Goal: Transaction & Acquisition: Purchase product/service

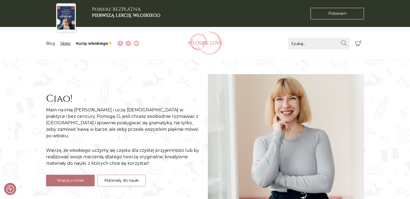
click at [67, 41] on link "Sklep" at bounding box center [65, 43] width 10 height 5
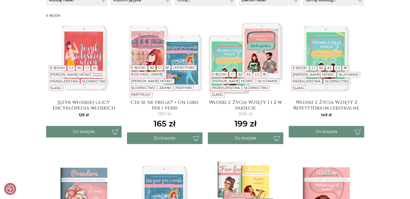
scroll to position [116, 0]
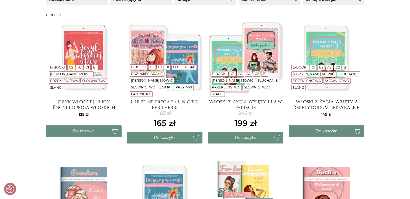
click at [232, 81] on link "[PERSON_NAME] mówić" at bounding box center [233, 81] width 42 height 4
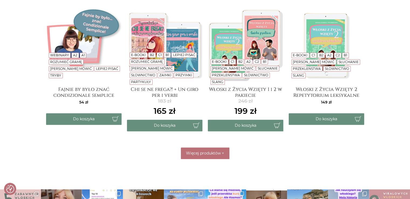
scroll to position [311, 0]
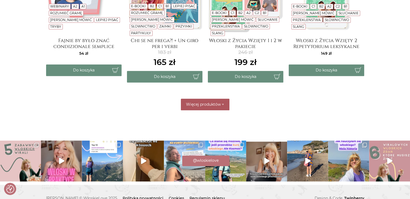
click at [191, 99] on button "Więcej produktów +" at bounding box center [205, 105] width 49 height 12
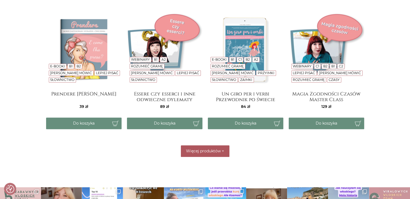
scroll to position [533, 0]
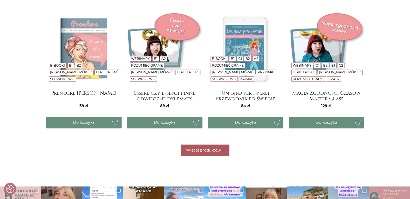
click at [193, 148] on span "Więcej produktów" at bounding box center [203, 150] width 35 height 5
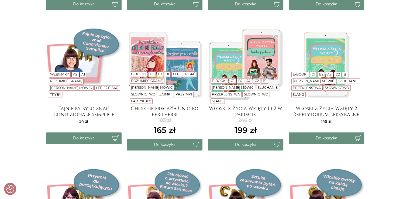
scroll to position [232, 0]
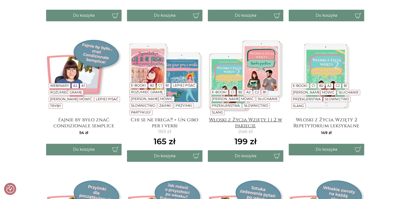
click at [249, 117] on h4 "Włoski z Życia Wzięty 1 i 2 w pakiecie" at bounding box center [246, 122] width 76 height 11
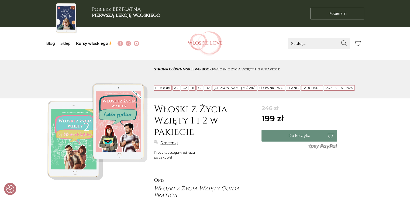
scroll to position [125, 0]
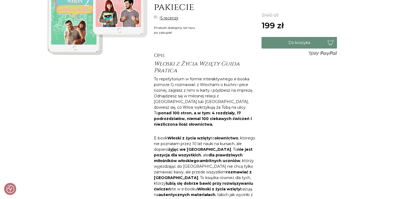
click at [171, 17] on link "5 recenzji" at bounding box center [170, 18] width 18 height 6
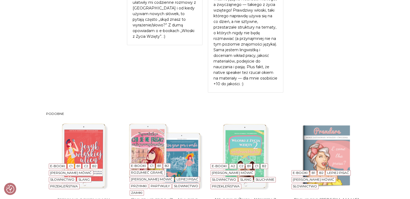
scroll to position [823, 0]
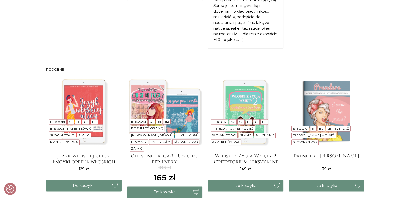
click at [230, 82] on img at bounding box center [246, 112] width 76 height 76
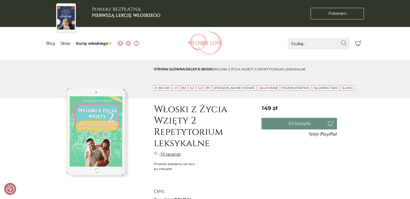
scroll to position [72, 0]
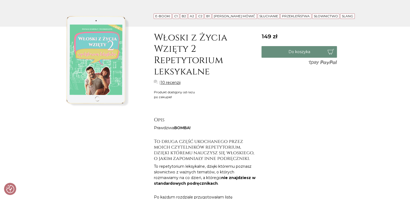
click at [168, 82] on link "10 recenzji" at bounding box center [171, 83] width 20 height 6
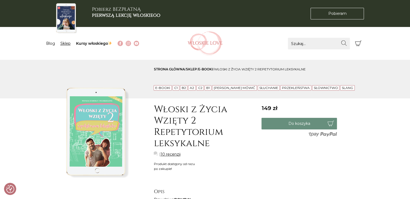
click at [65, 43] on link "Sklep" at bounding box center [65, 43] width 10 height 5
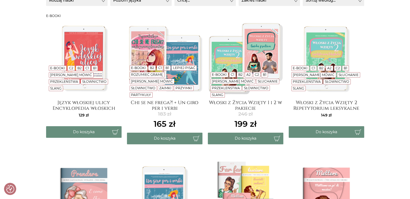
scroll to position [143, 0]
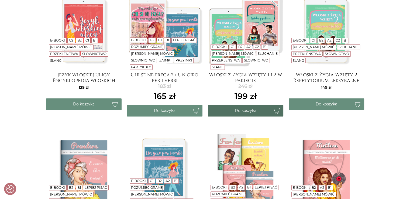
click at [272, 112] on button "Do koszyka" at bounding box center [246, 111] width 76 height 12
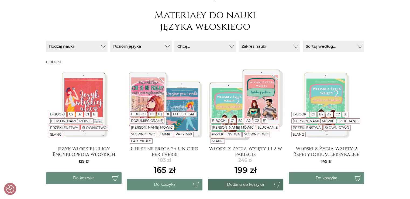
scroll to position [0, 0]
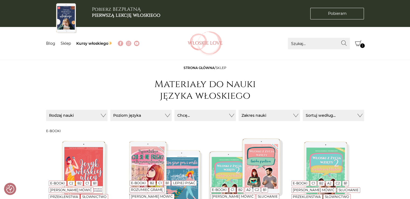
click at [359, 43] on icon "Koszyk" at bounding box center [358, 43] width 6 height 6
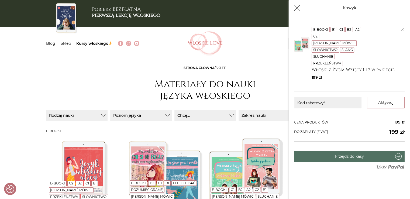
click at [360, 151] on link "Przejdź do kasy" at bounding box center [349, 157] width 111 height 12
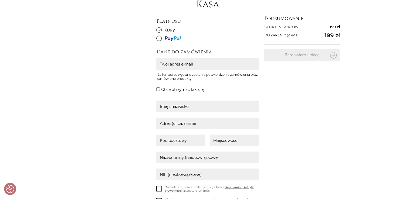
scroll to position [82, 0]
click at [194, 64] on input "Twój adres e-mail" at bounding box center [207, 64] width 103 height 12
type input "[EMAIL_ADDRESS][DOMAIN_NAME]"
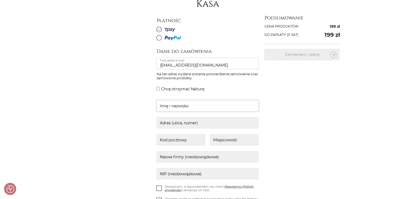
type input "[PERSON_NAME]"
type input "[PERSON_NAME], 46, 46"
type input "63-700"
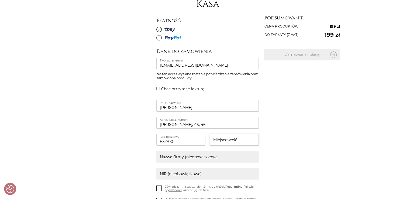
type input "Krotoszyn"
click at [206, 120] on input "[PERSON_NAME], 46, 46" at bounding box center [207, 123] width 103 height 12
type input "[PERSON_NAME][STREET_ADDRESS]"
click at [114, 125] on div "Strona główna / Kasa Kasa Płatność [GEOGRAPHIC_DATA]" at bounding box center [205, 148] width 324 height 331
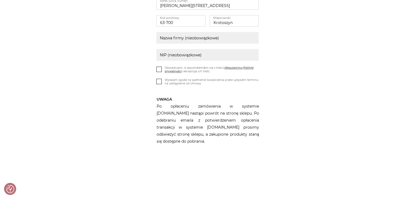
scroll to position [217, 0]
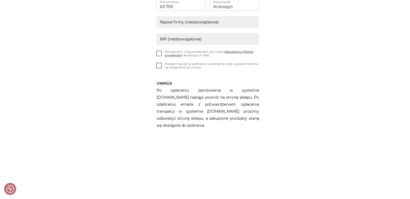
click at [158, 53] on icon at bounding box center [159, 53] width 5 height 5
click at [0, 0] on input "Oświadczam, iż zapoznałem/am się z treścią Regulaminu i Polityki prywatności i …" at bounding box center [0, 0] width 0 height 0
click at [158, 64] on icon at bounding box center [159, 65] width 5 height 5
click at [0, 0] on input "Wyrażam zgodę na spełnienie świadczenia przed upływem terminu na odstąpienie od…" at bounding box center [0, 0] width 0 height 0
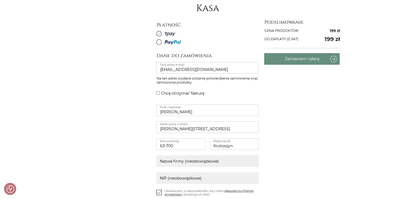
scroll to position [73, 0]
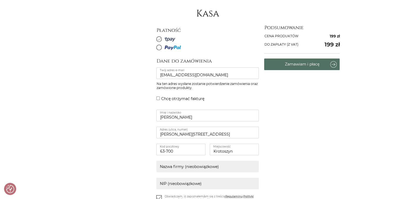
click at [309, 66] on button "Zamawiam i płacę" at bounding box center [302, 65] width 76 height 12
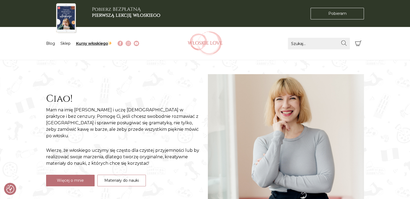
click at [79, 45] on link "Kursy włoskiego" at bounding box center [94, 43] width 36 height 5
